Goal: Task Accomplishment & Management: Manage account settings

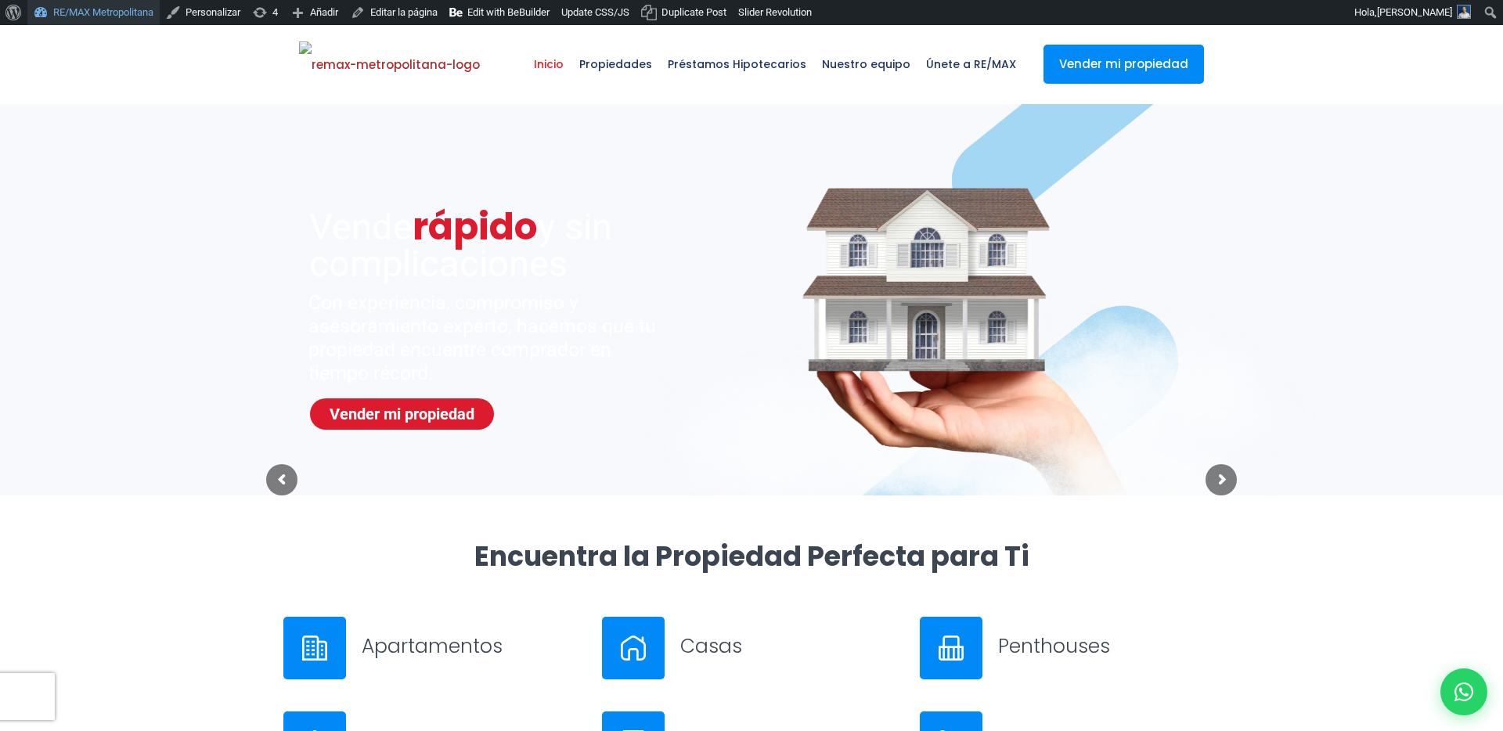
click at [124, 13] on link "RE/MAX Metropolitana" at bounding box center [93, 12] width 132 height 25
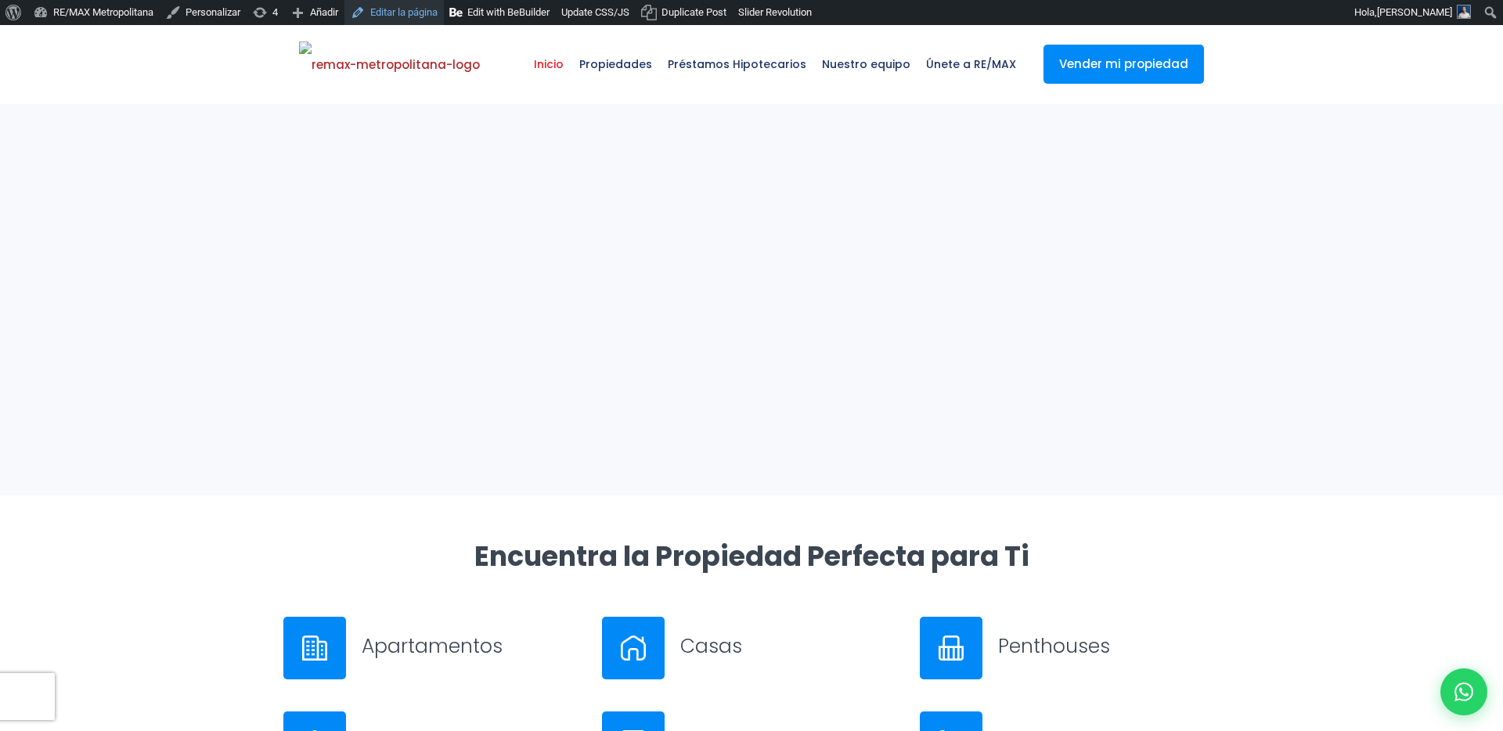
click at [395, 11] on link "Editar la página" at bounding box center [393, 12] width 99 height 25
